Goal: Browse casually

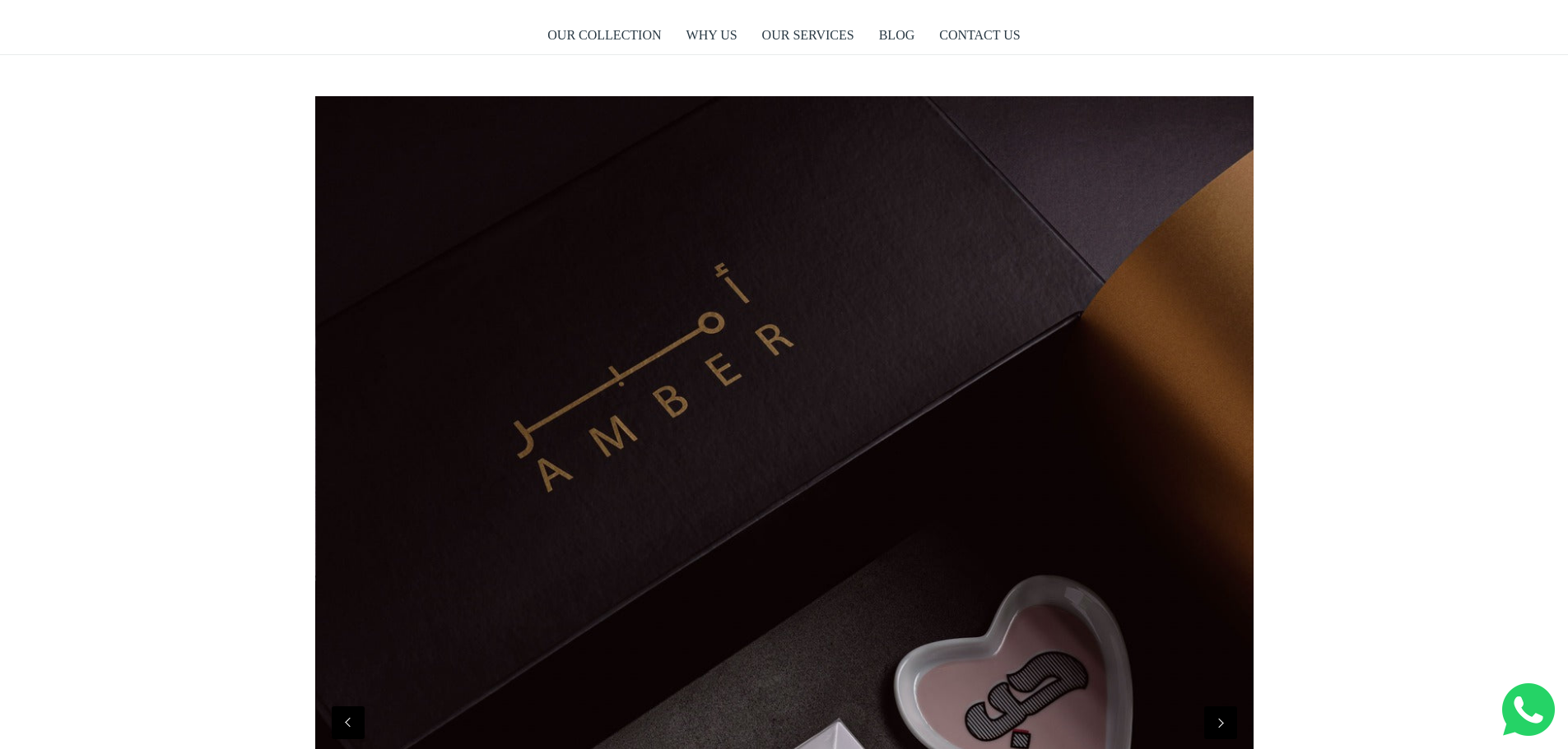
scroll to position [0, 938]
click at [718, 36] on link "WHY US" at bounding box center [712, 35] width 51 height 38
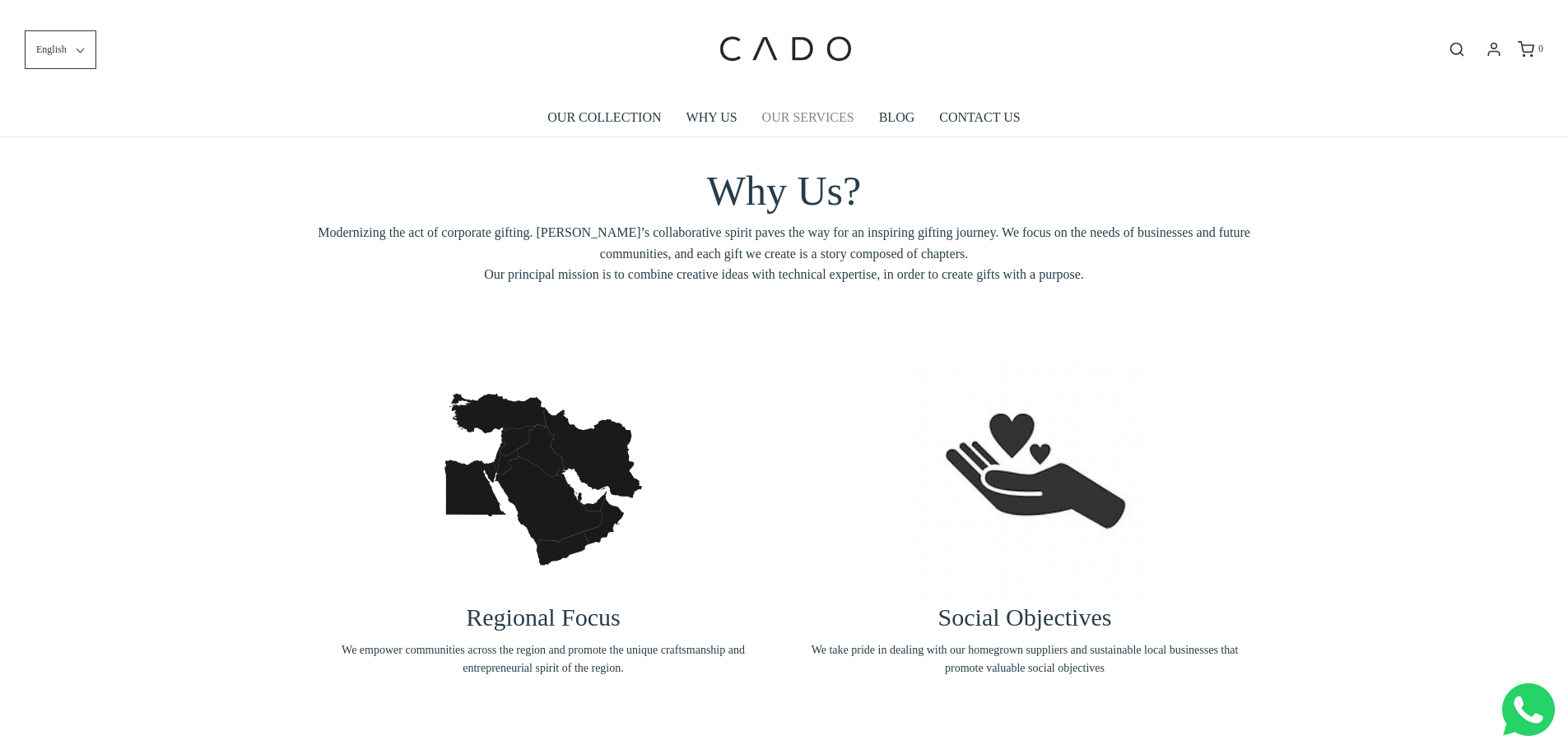
click at [815, 120] on link "OUR SERVICES" at bounding box center [808, 118] width 92 height 38
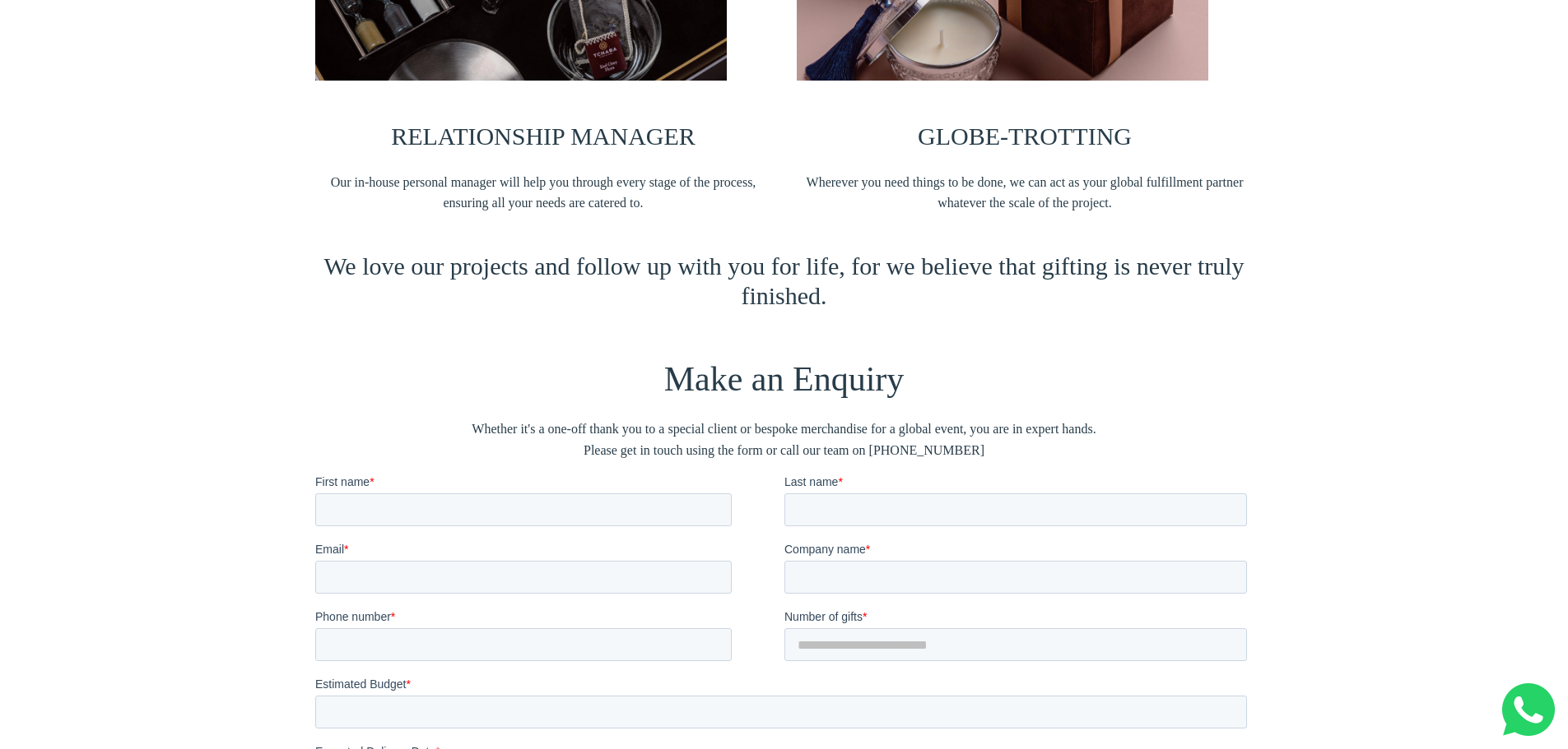
scroll to position [2367, 0]
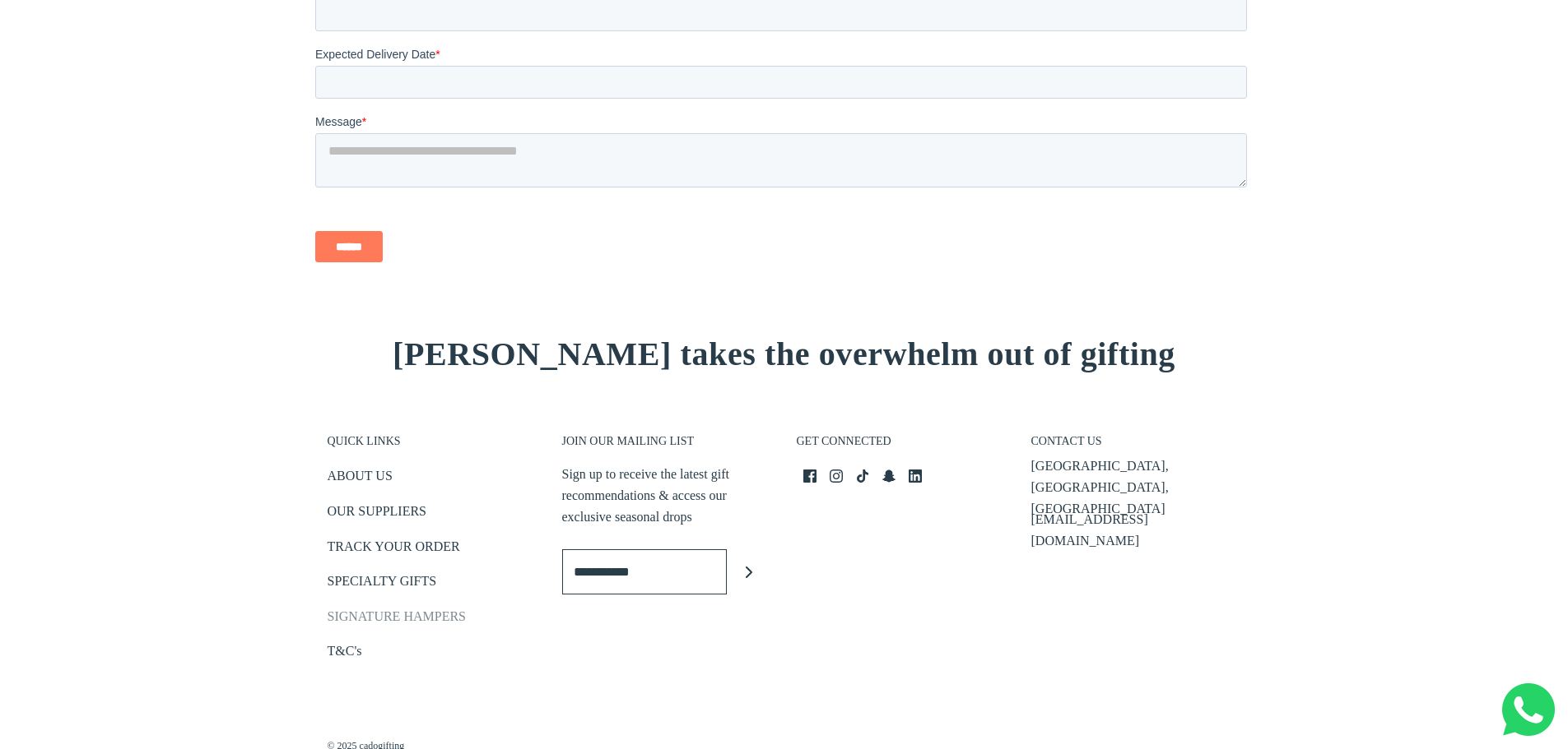
click at [379, 621] on link "SIGNATURE HAMPERS" at bounding box center [396, 620] width 138 height 27
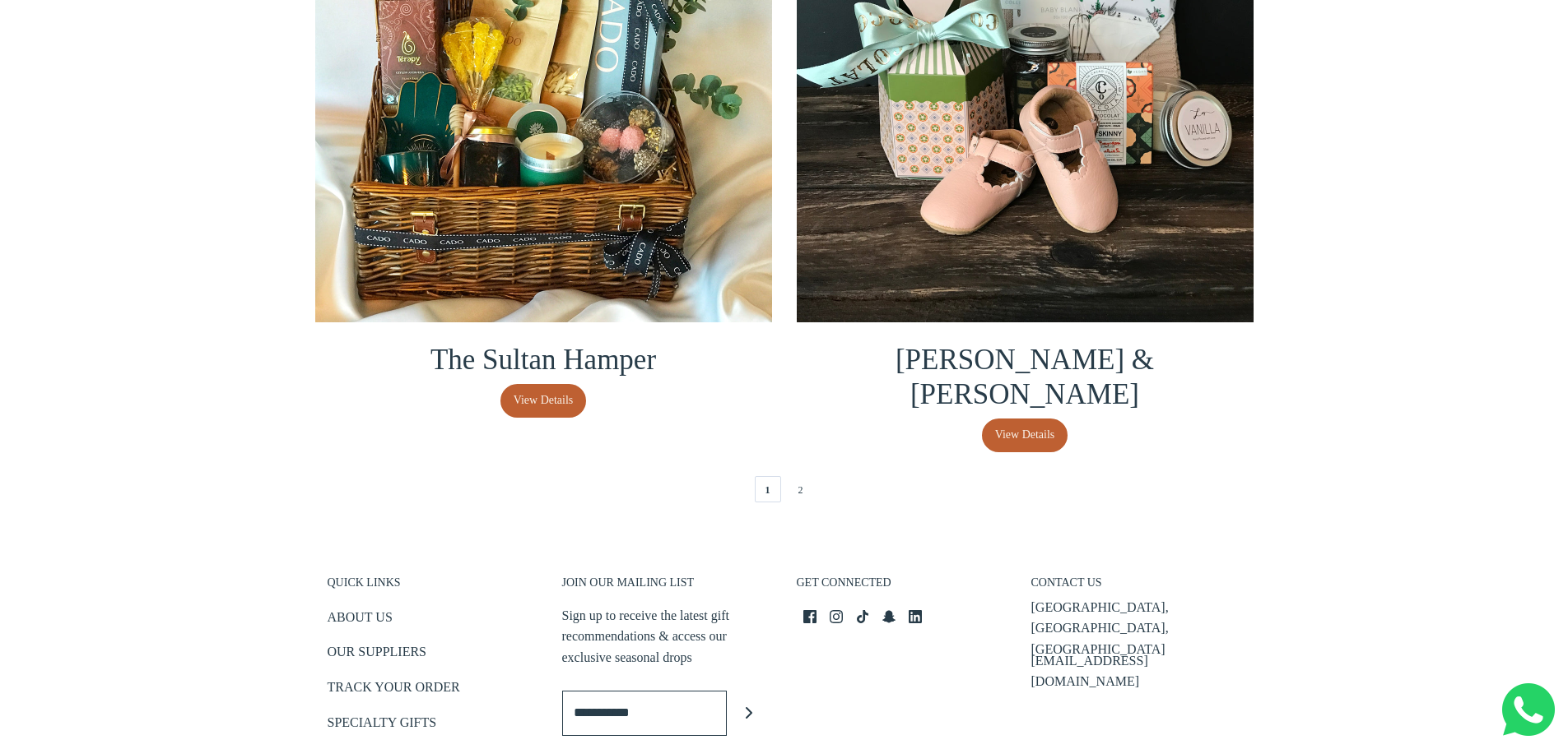
scroll to position [3537, 0]
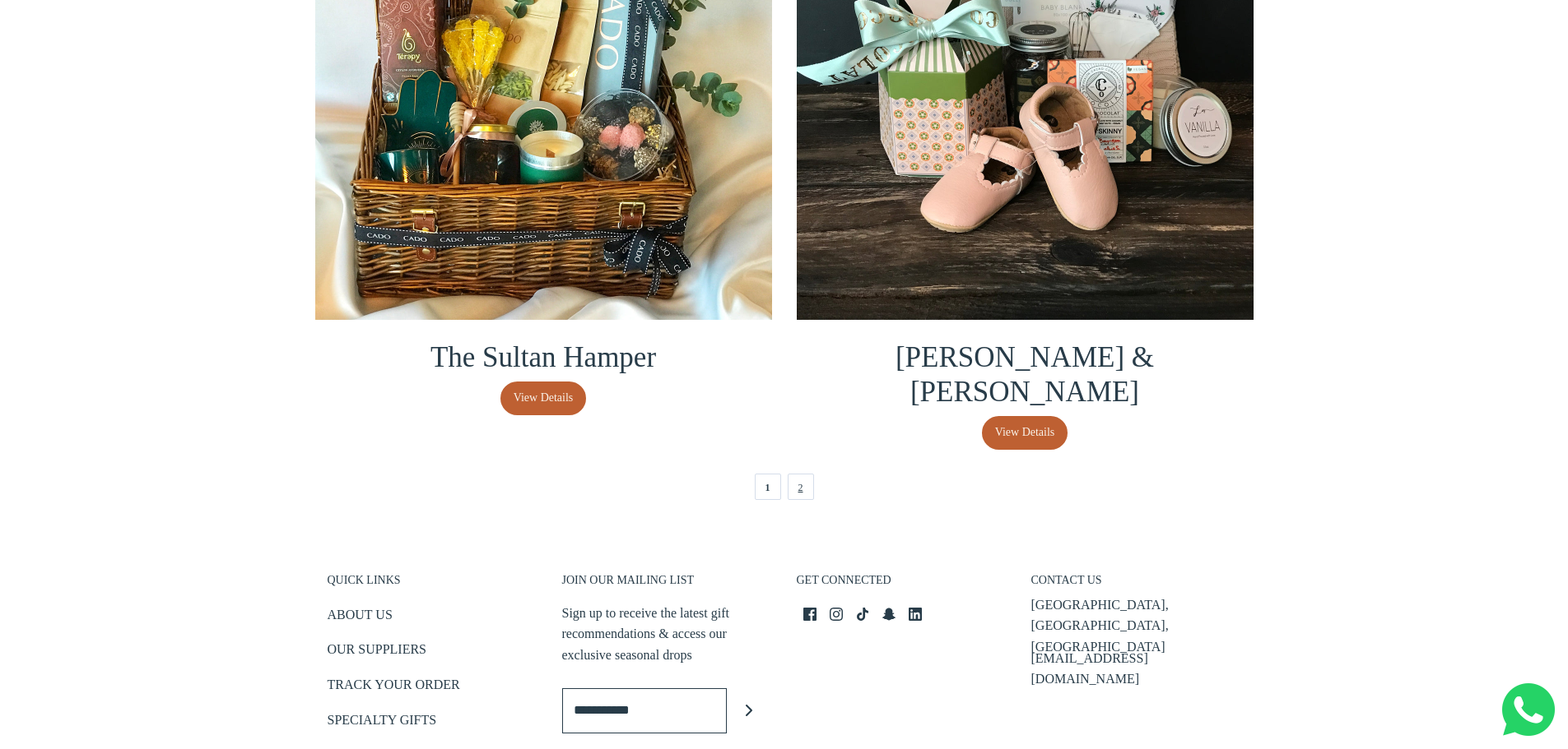
click at [804, 473] on link "2" at bounding box center [800, 486] width 26 height 26
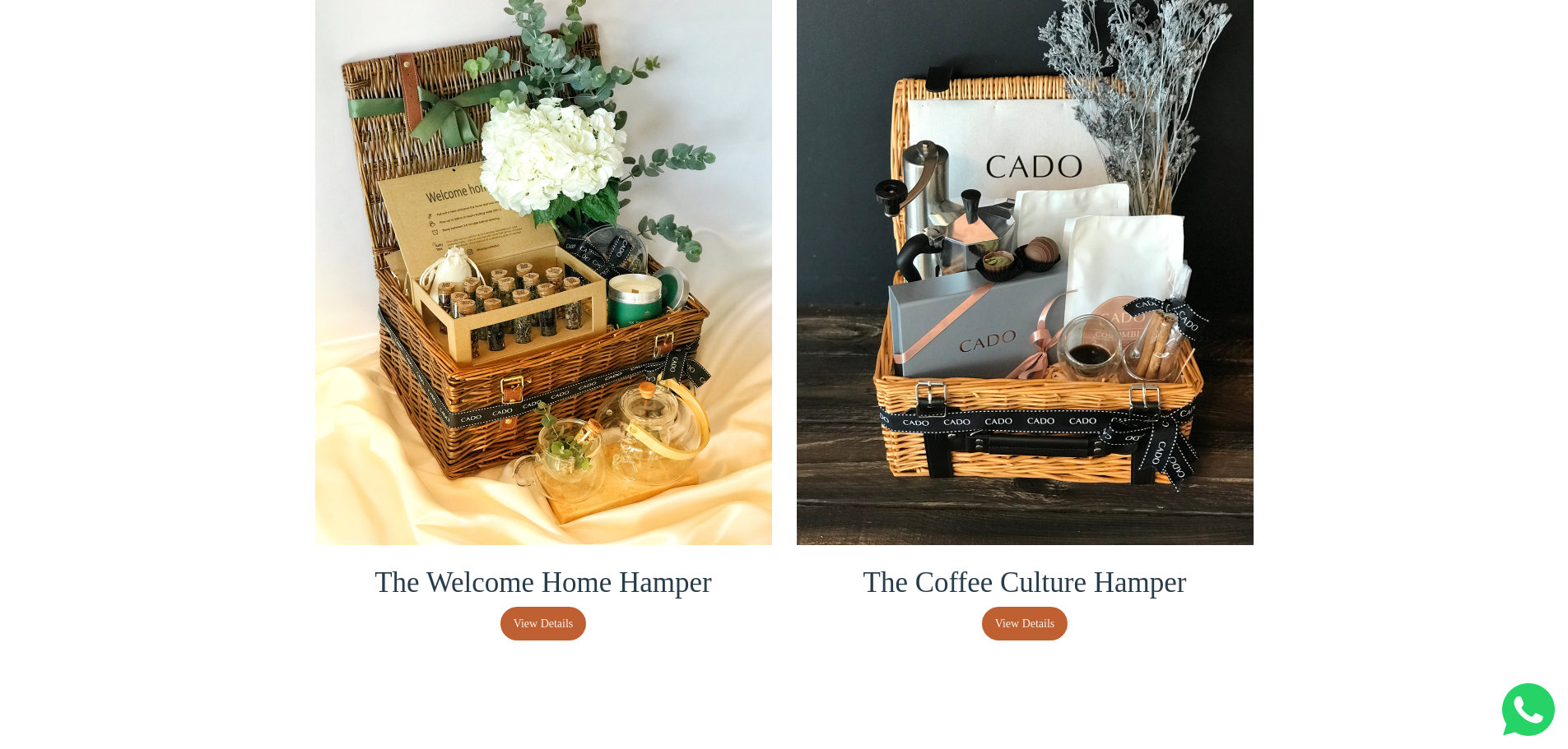
scroll to position [0, 0]
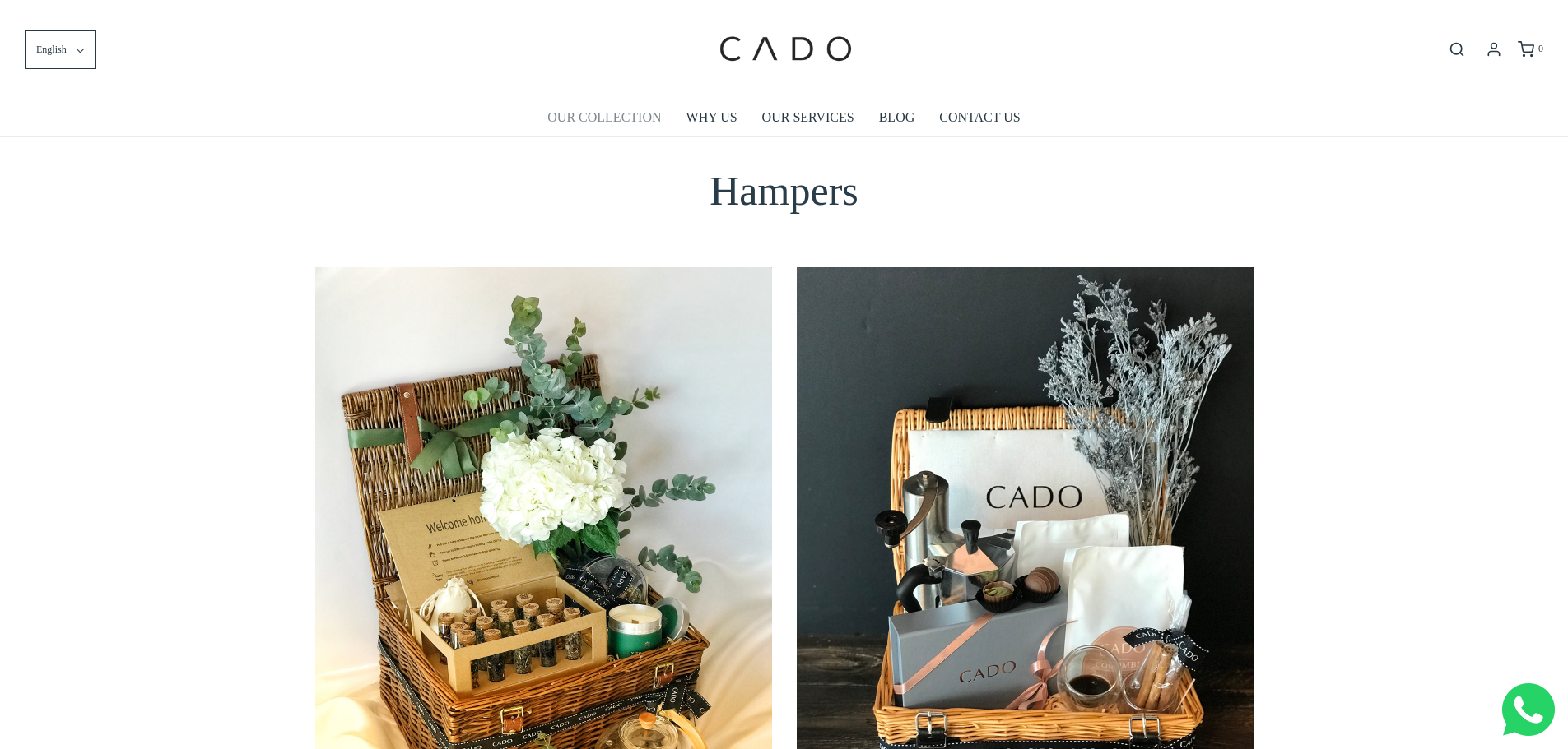
click at [592, 117] on link "OUR COLLECTION" at bounding box center [604, 118] width 113 height 38
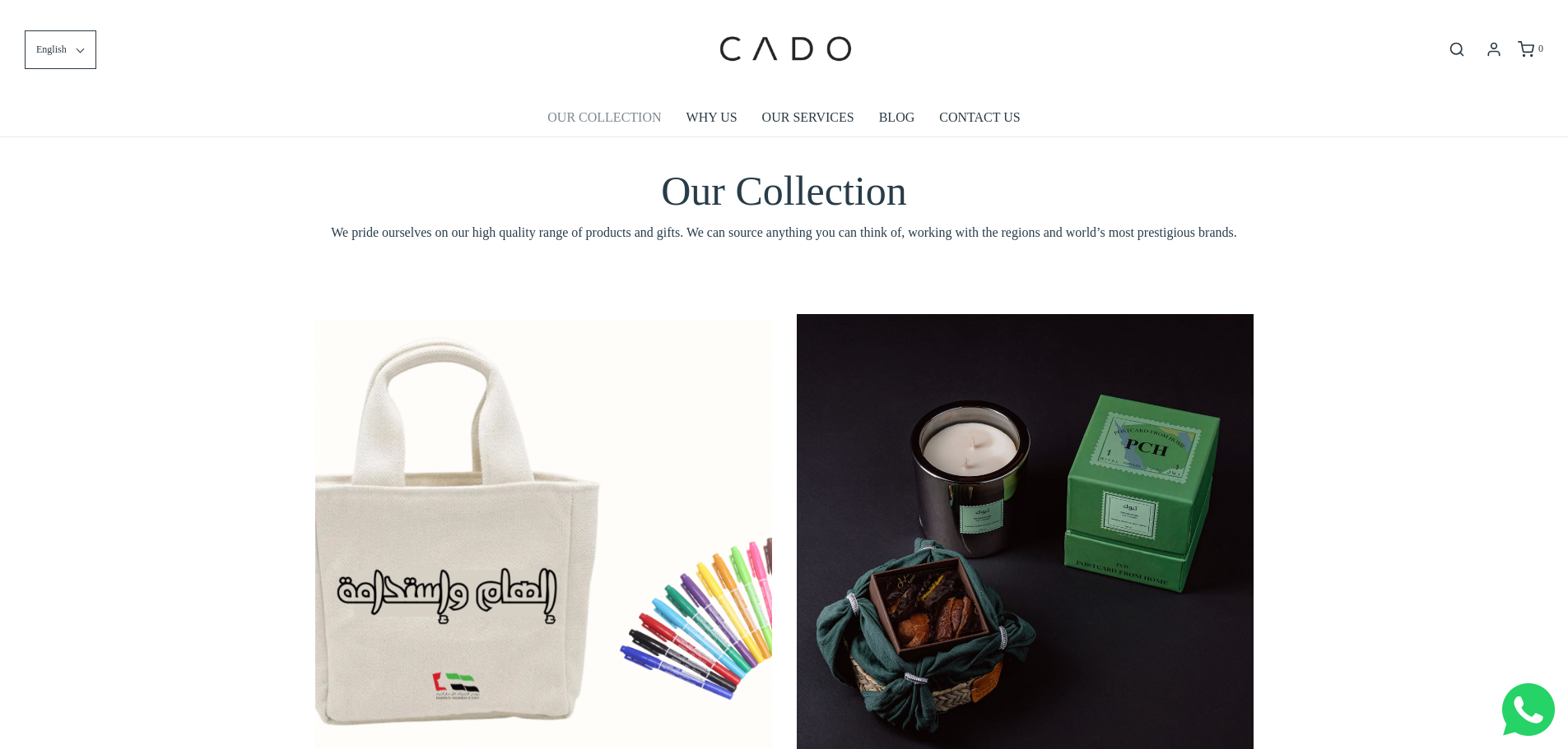
click at [582, 108] on link "OUR COLLECTION" at bounding box center [604, 118] width 113 height 38
click at [712, 120] on link "WHY US" at bounding box center [712, 118] width 51 height 38
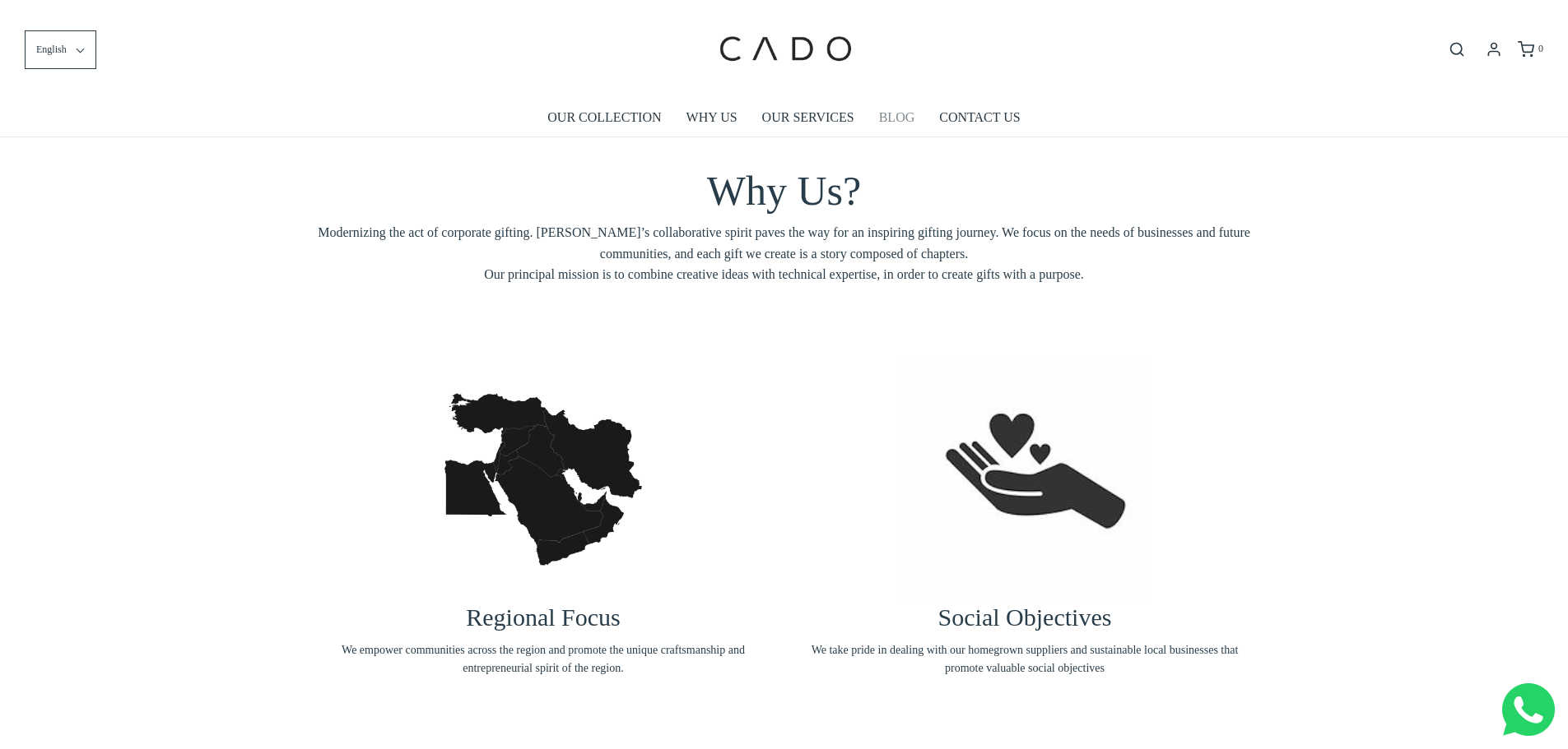
click at [881, 112] on link "BLOG" at bounding box center [896, 118] width 36 height 38
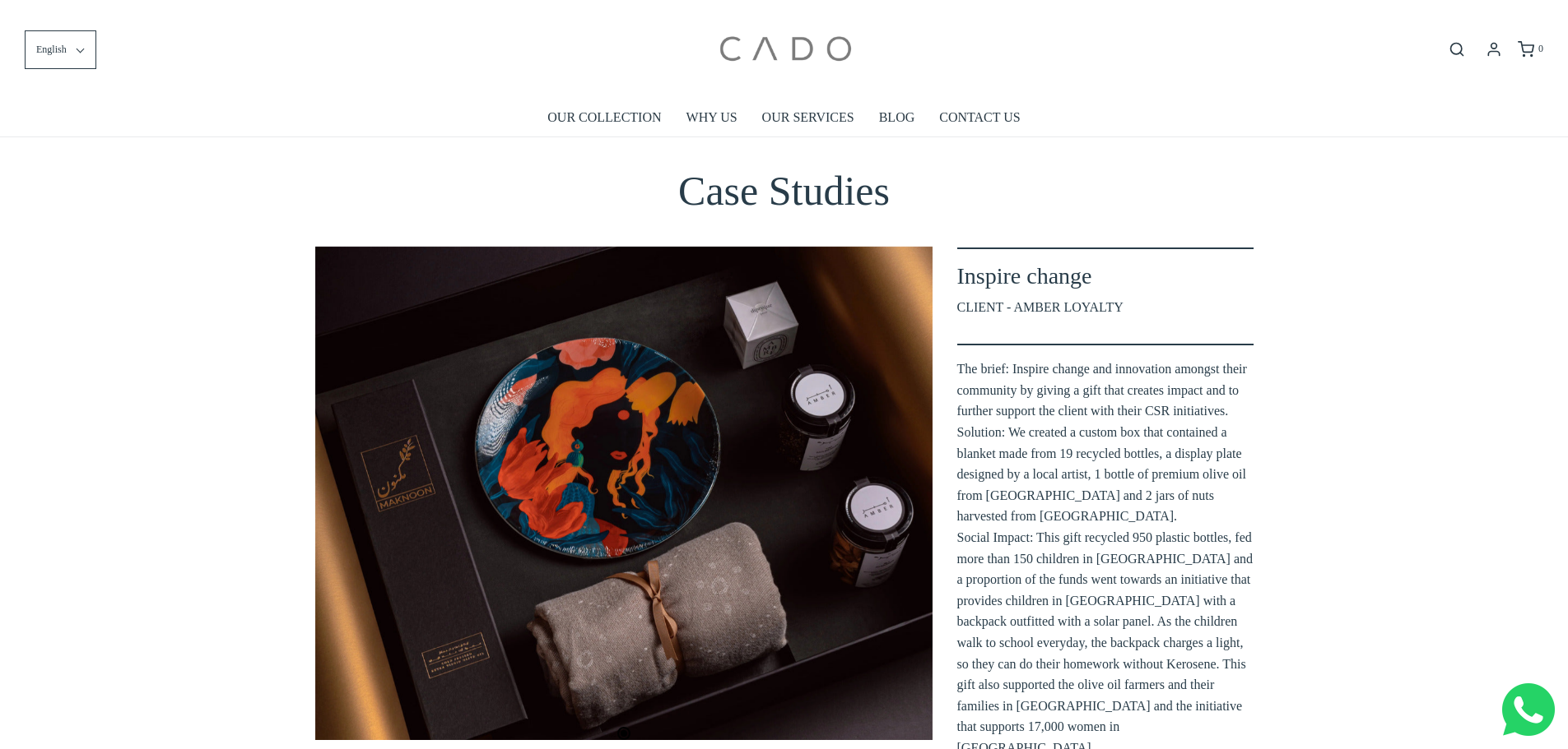
click at [787, 50] on img at bounding box center [784, 50] width 140 height 74
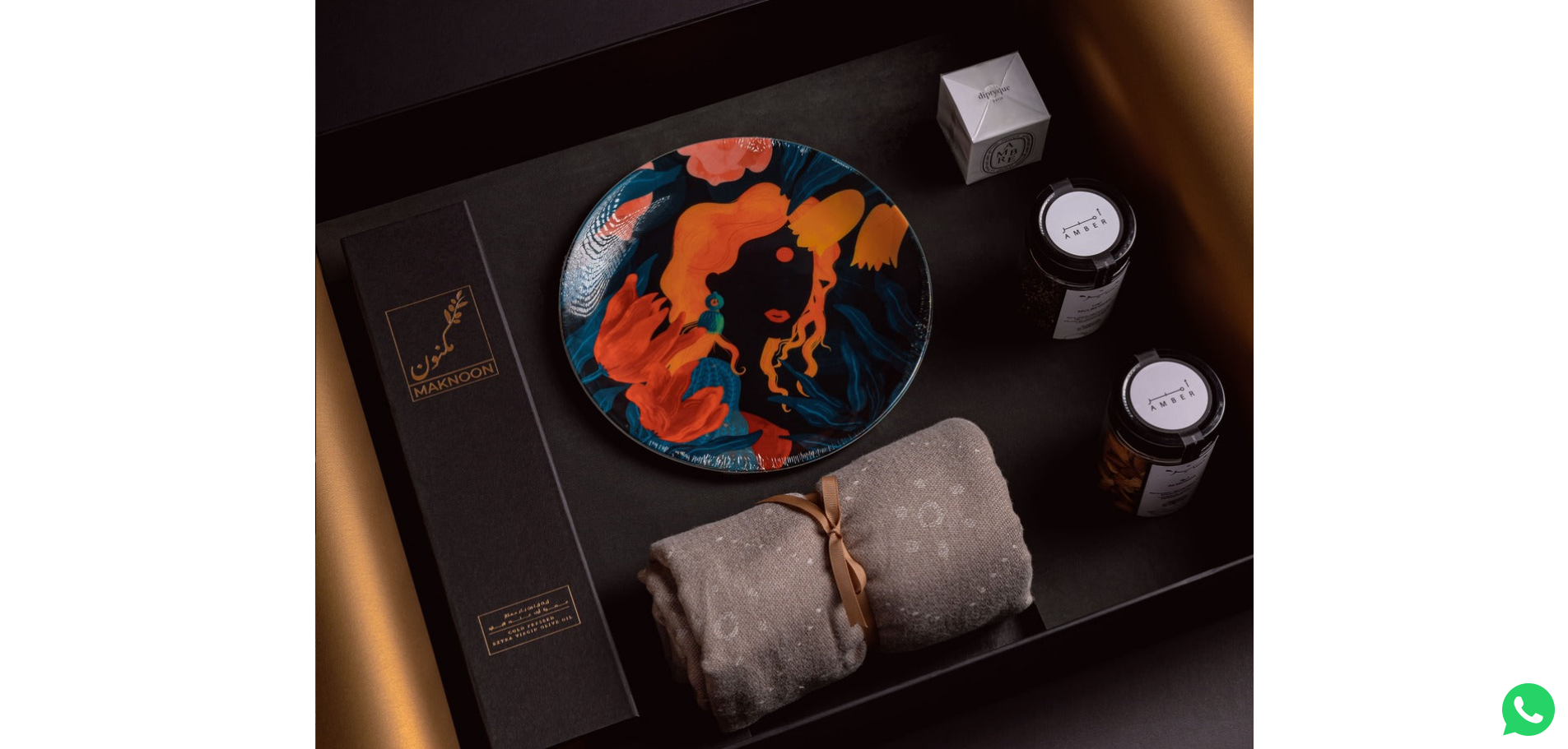
scroll to position [0, 1877]
click at [1220, 402] on button "Next" at bounding box center [1220, 394] width 33 height 33
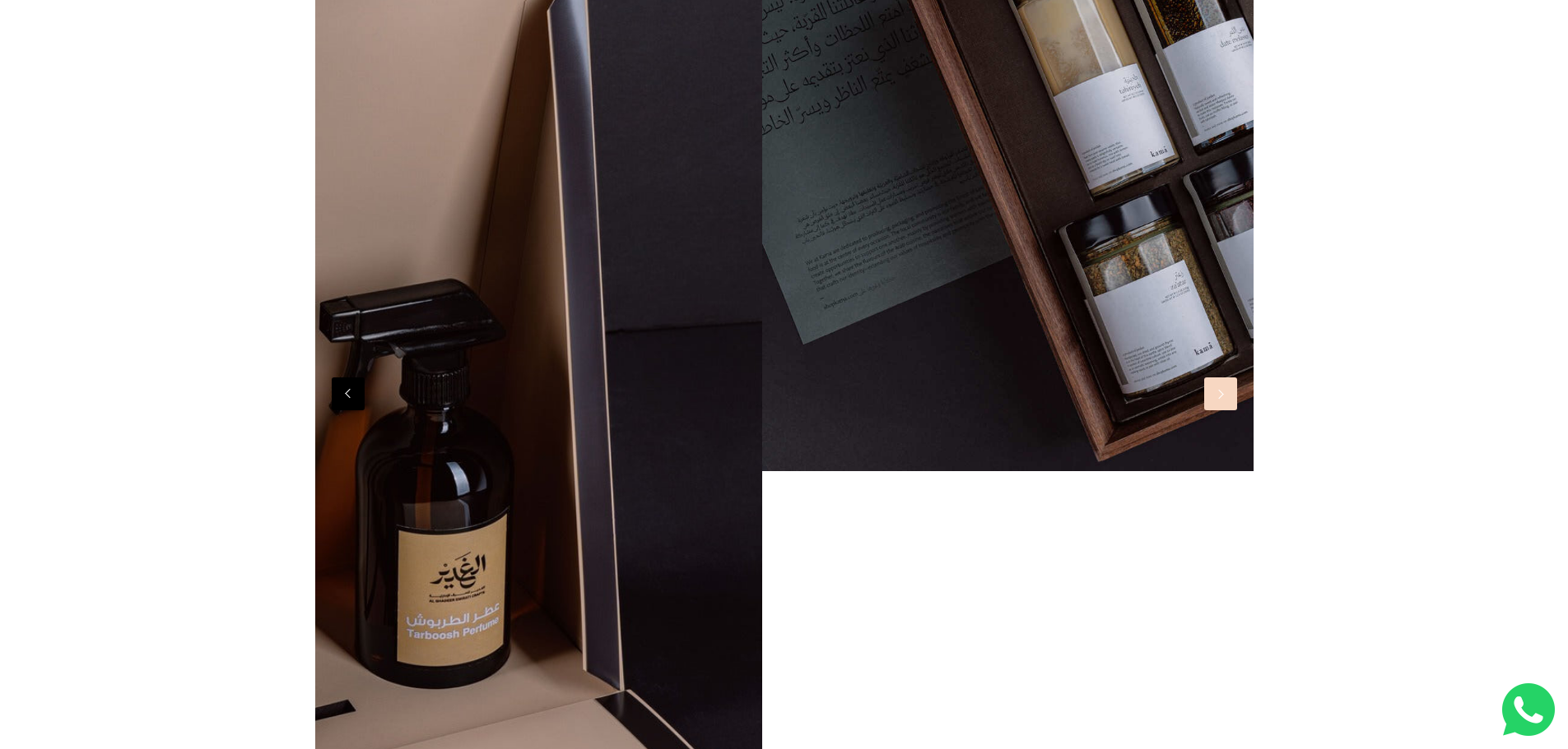
click at [1220, 402] on button "Next" at bounding box center [1220, 394] width 33 height 33
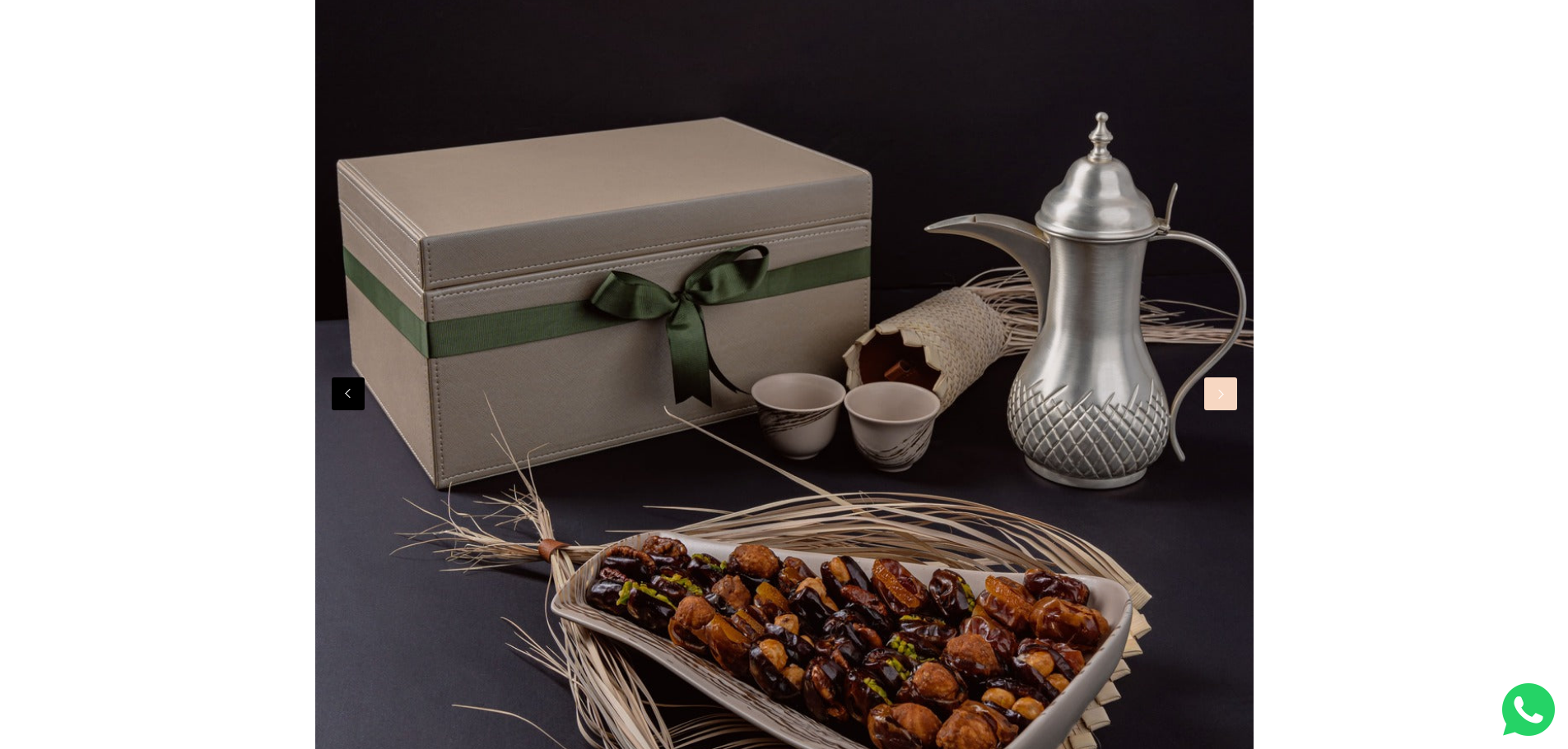
click at [1220, 402] on button "Next" at bounding box center [1220, 394] width 33 height 33
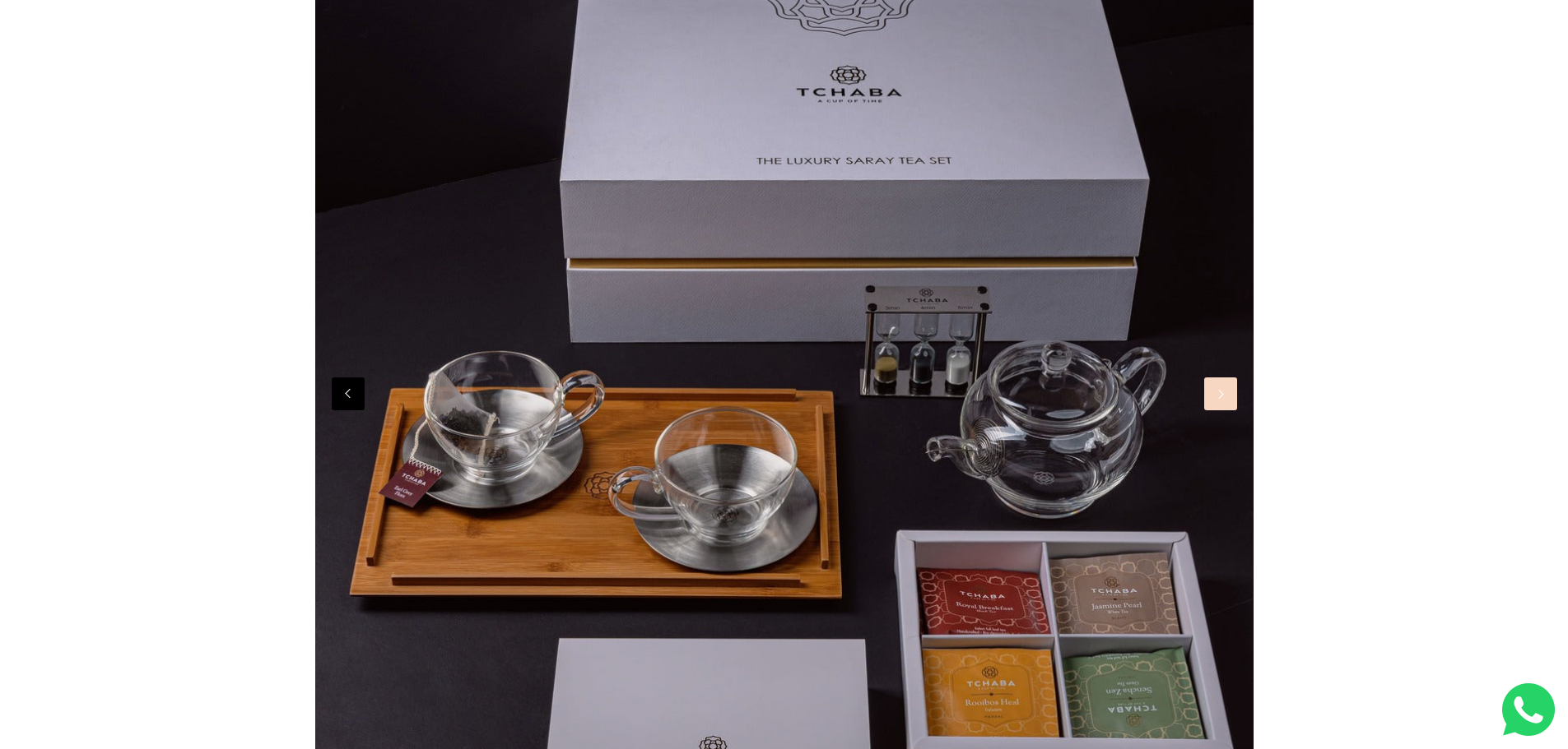
click at [1220, 402] on button "Next" at bounding box center [1220, 394] width 33 height 33
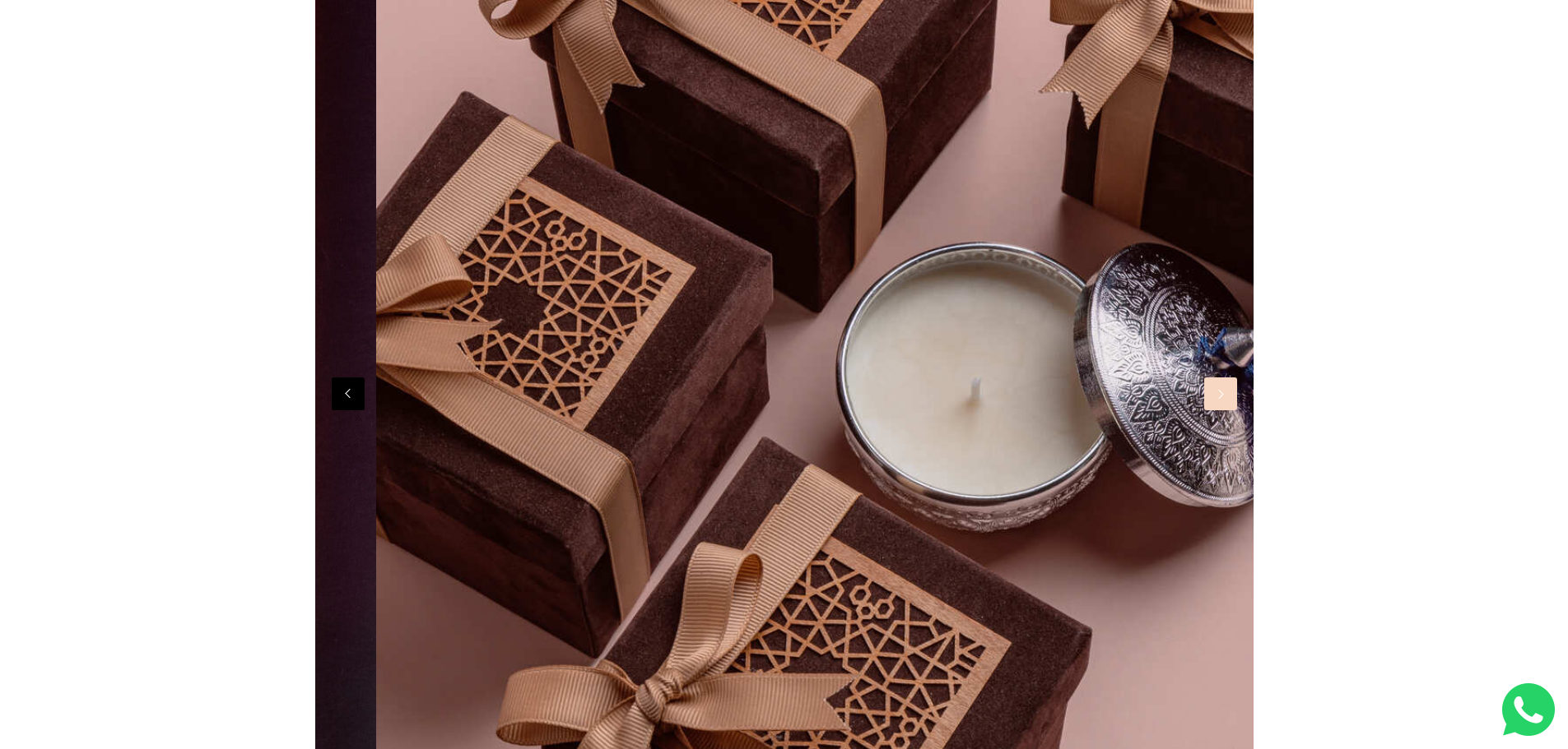
click at [1220, 402] on button "Next" at bounding box center [1220, 394] width 33 height 33
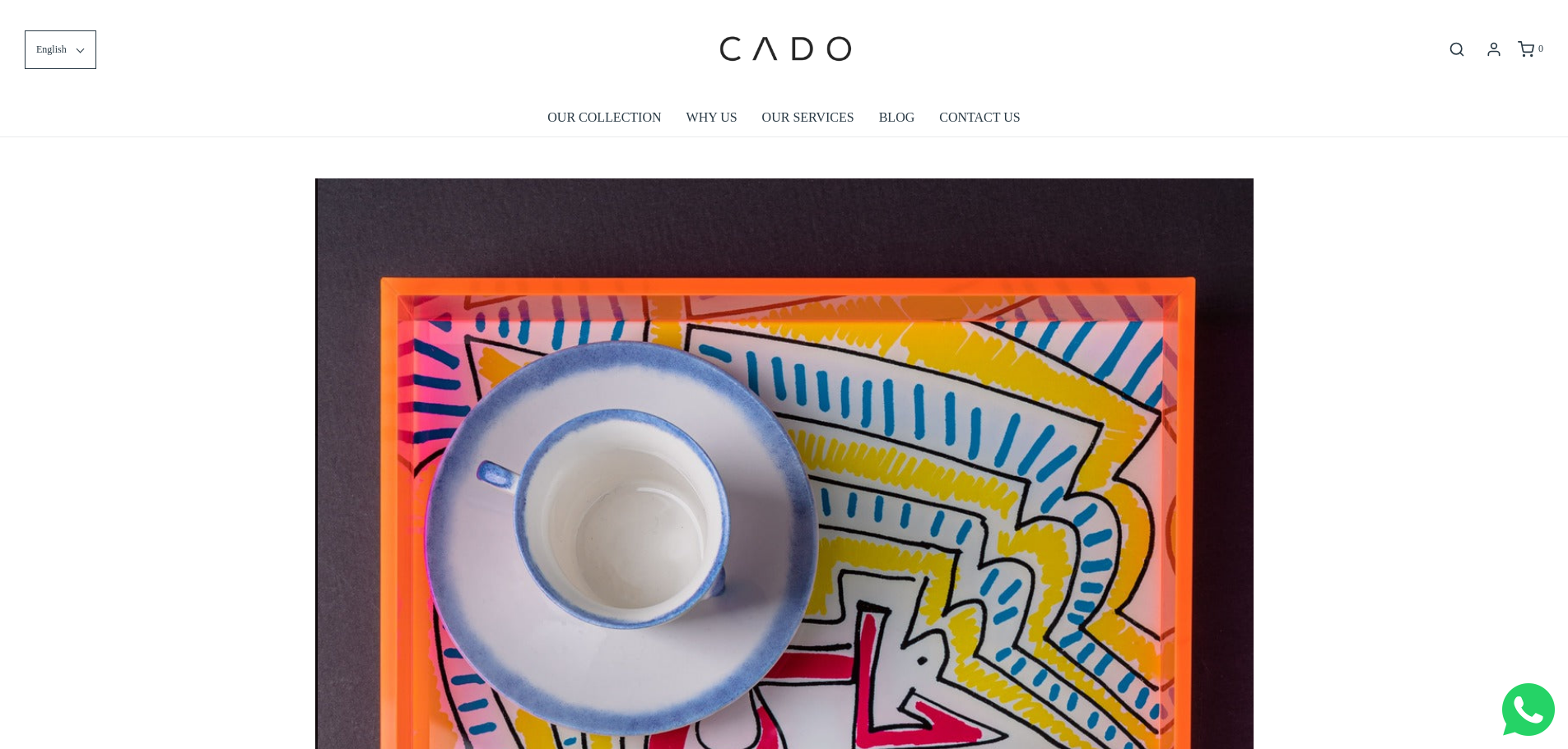
scroll to position [0, 6567]
